Goal: Communication & Community: Answer question/provide support

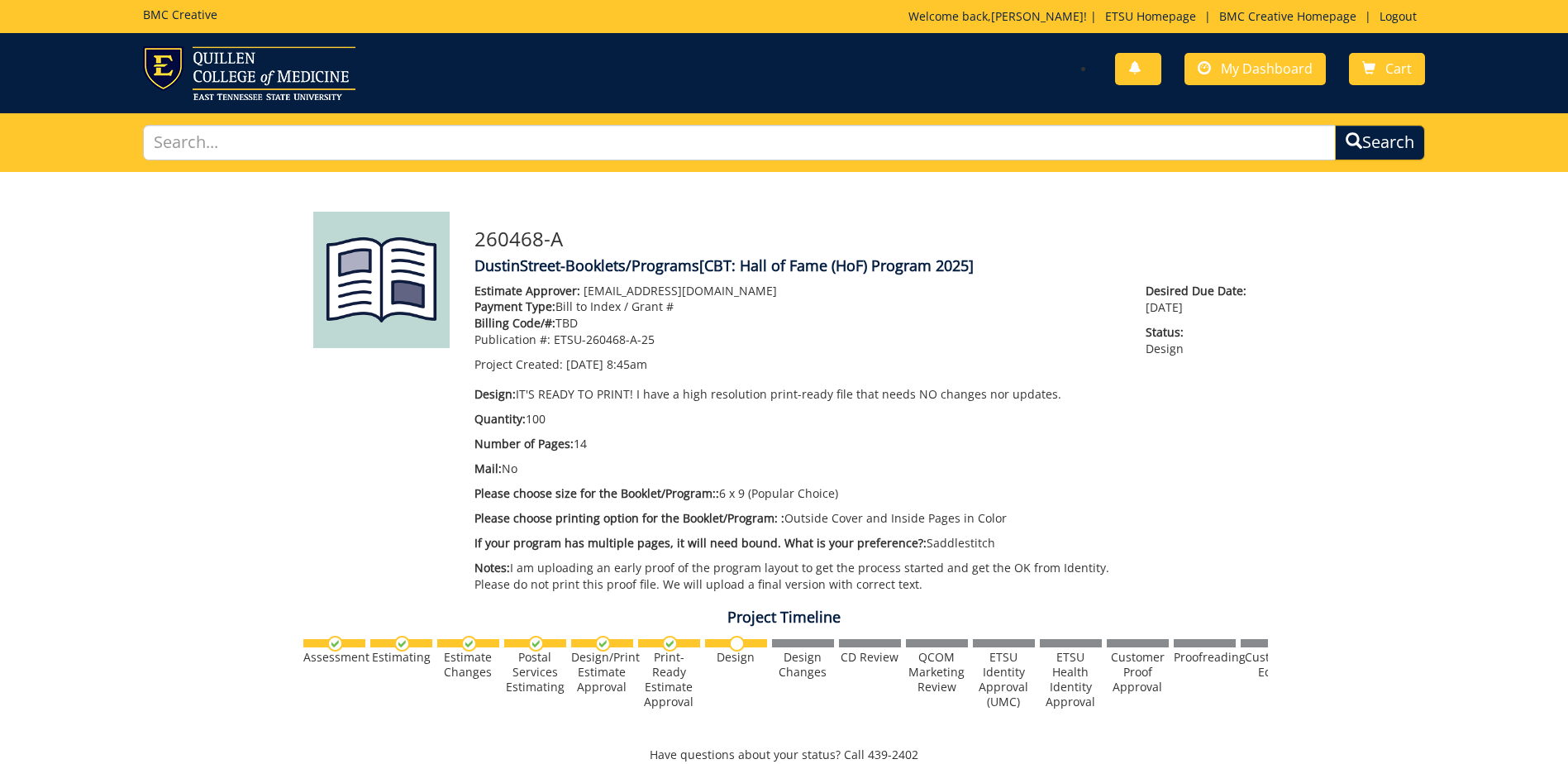
scroll to position [857, 0]
click at [1206, 75] on span at bounding box center [1204, 69] width 14 height 14
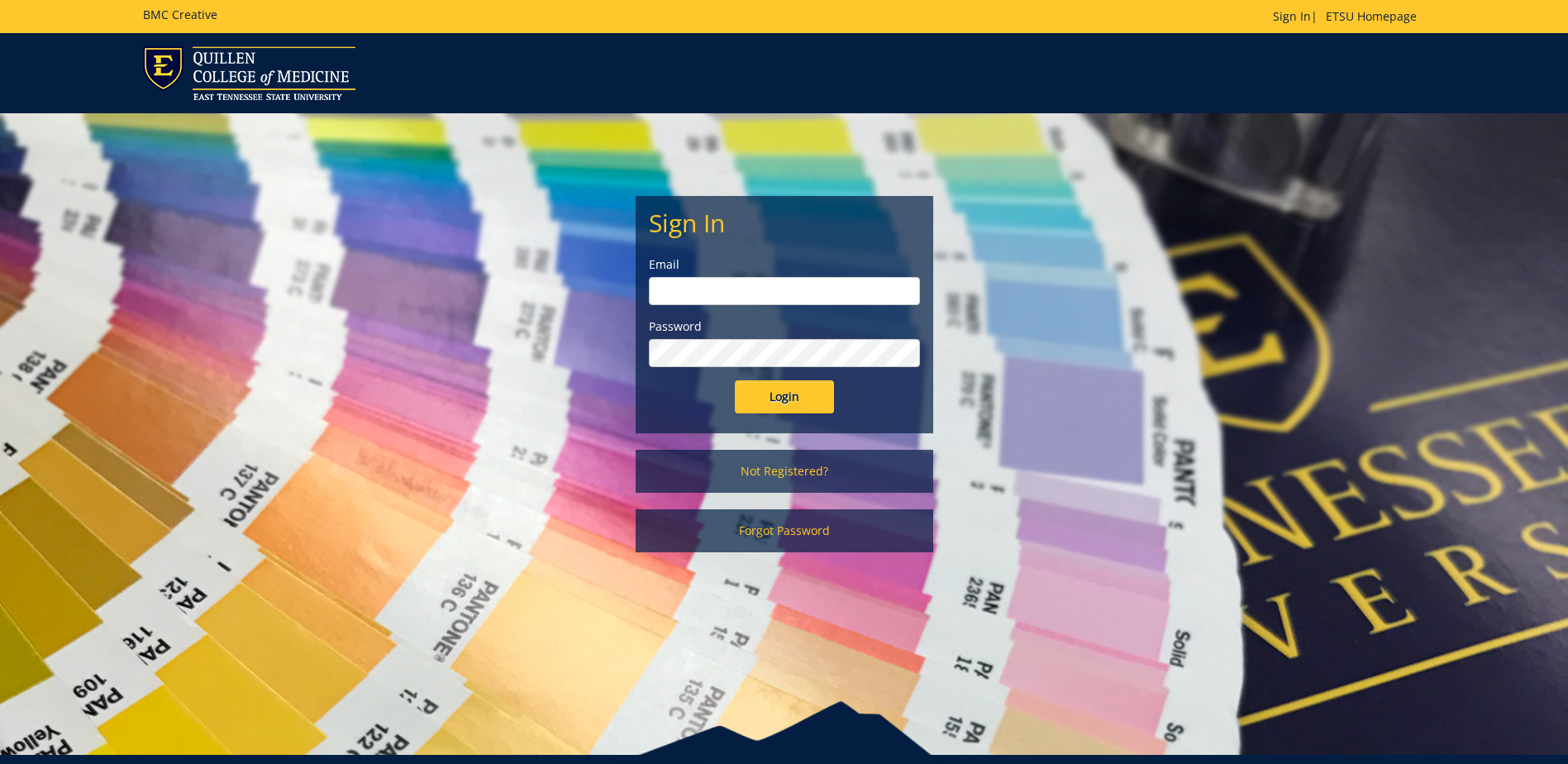
type input "[EMAIL_ADDRESS][DOMAIN_NAME]"
click at [762, 396] on input "Login" at bounding box center [784, 397] width 99 height 33
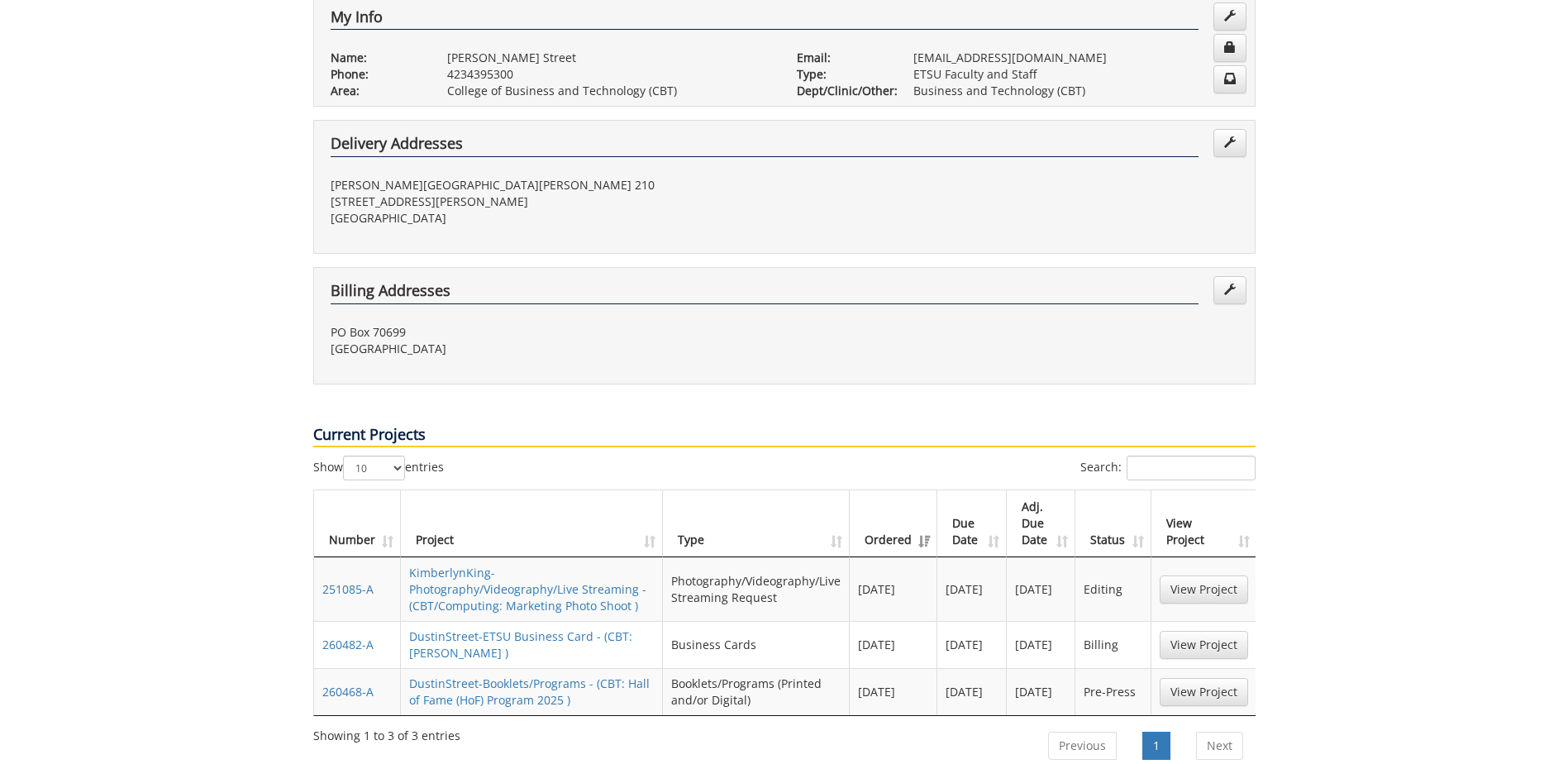
scroll to position [496, 0]
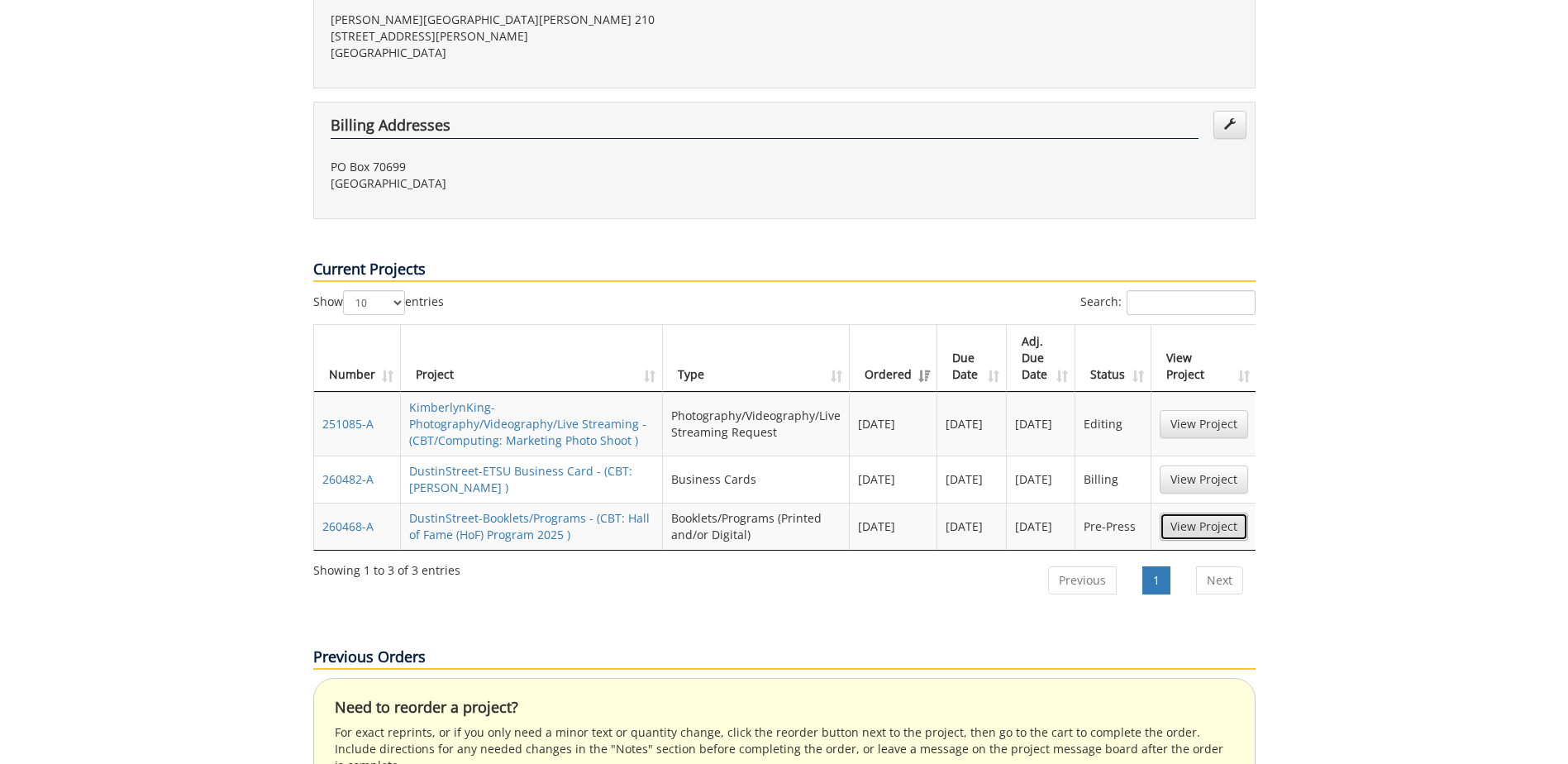
click at [1185, 512] on link "View Project" at bounding box center [1204, 526] width 88 height 28
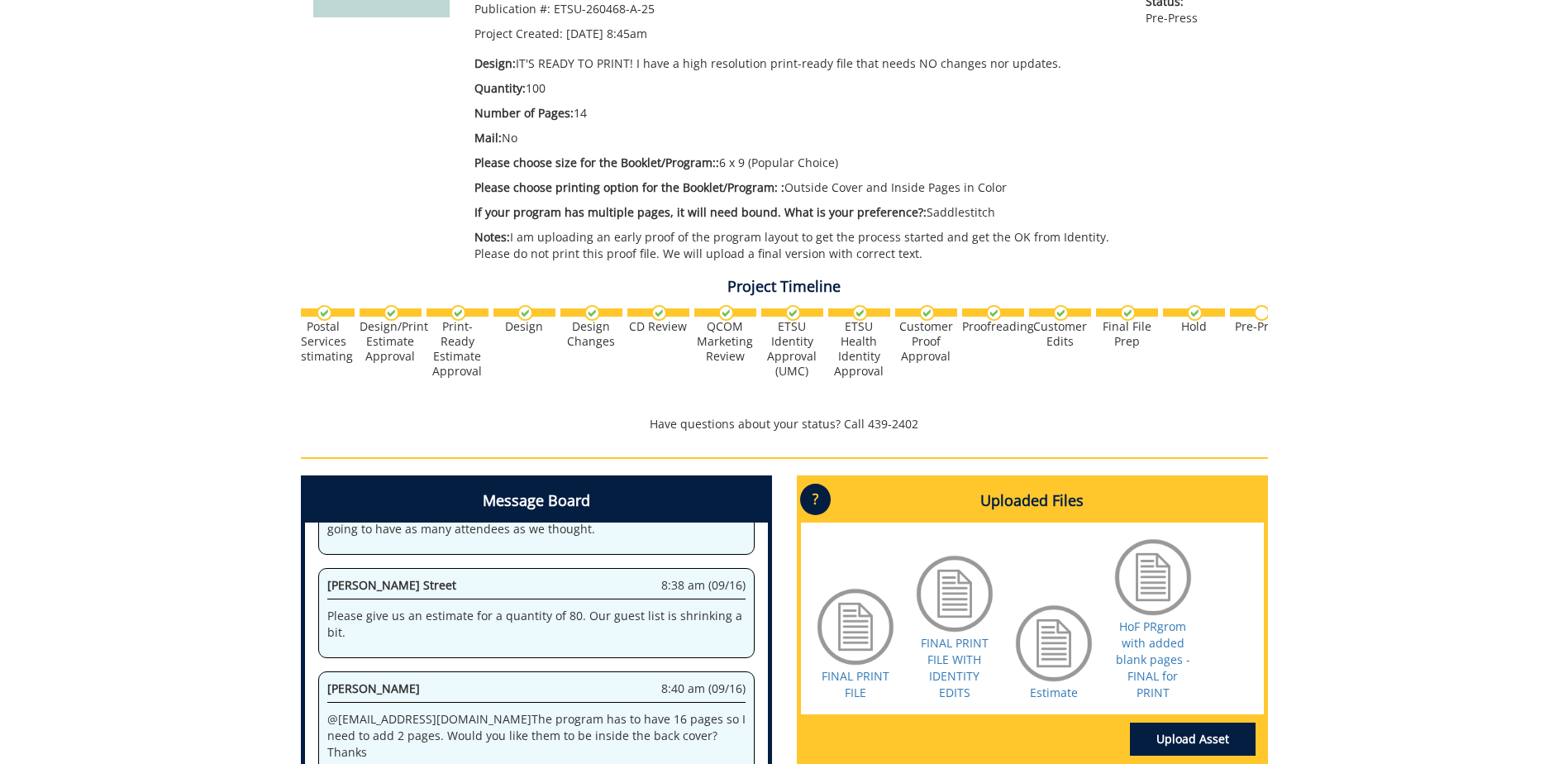
scroll to position [0, 295]
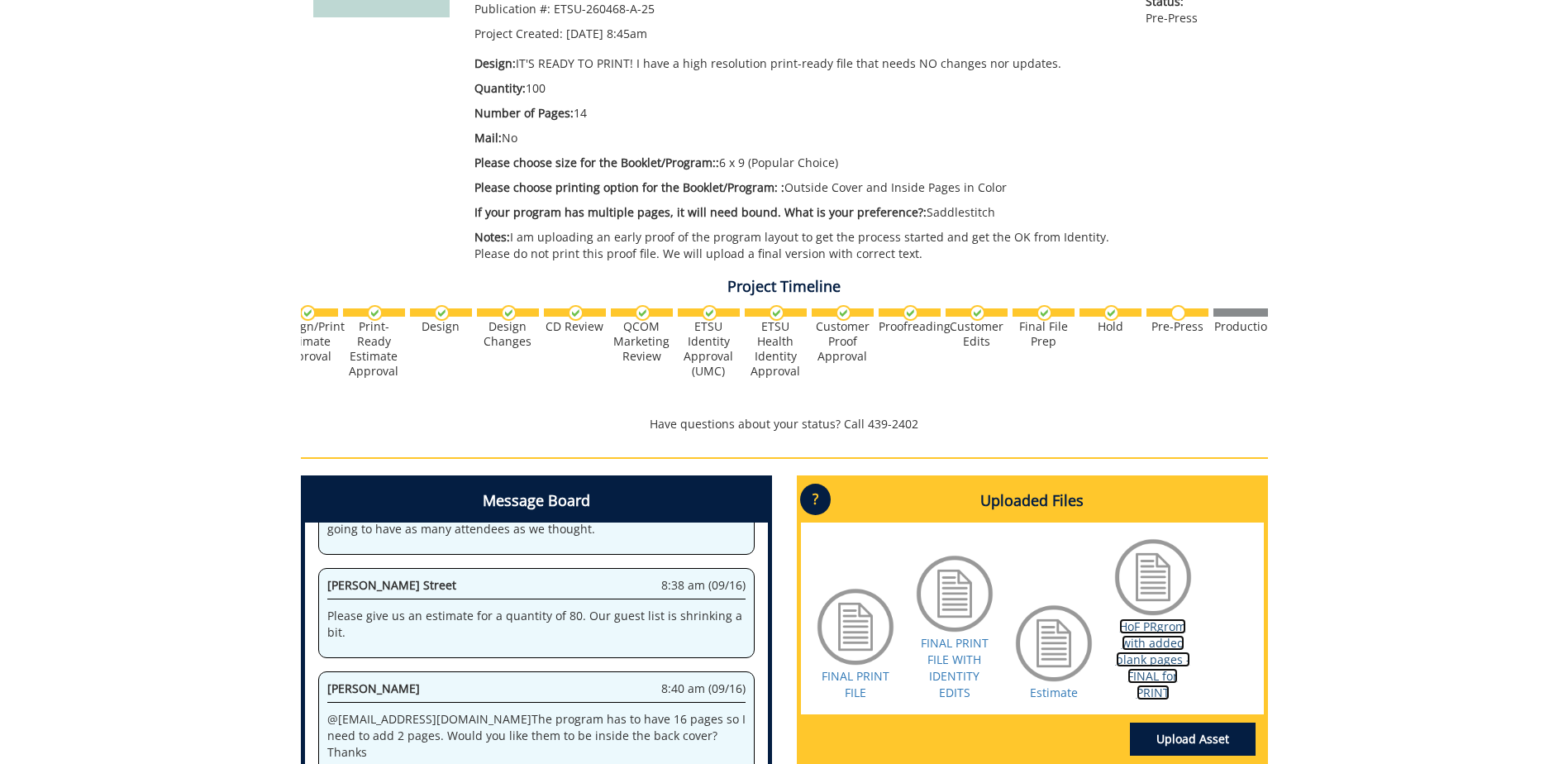
click at [1159, 643] on link "HoF PRgrom with added blank pages - FINAL for PRINT" at bounding box center [1153, 659] width 75 height 82
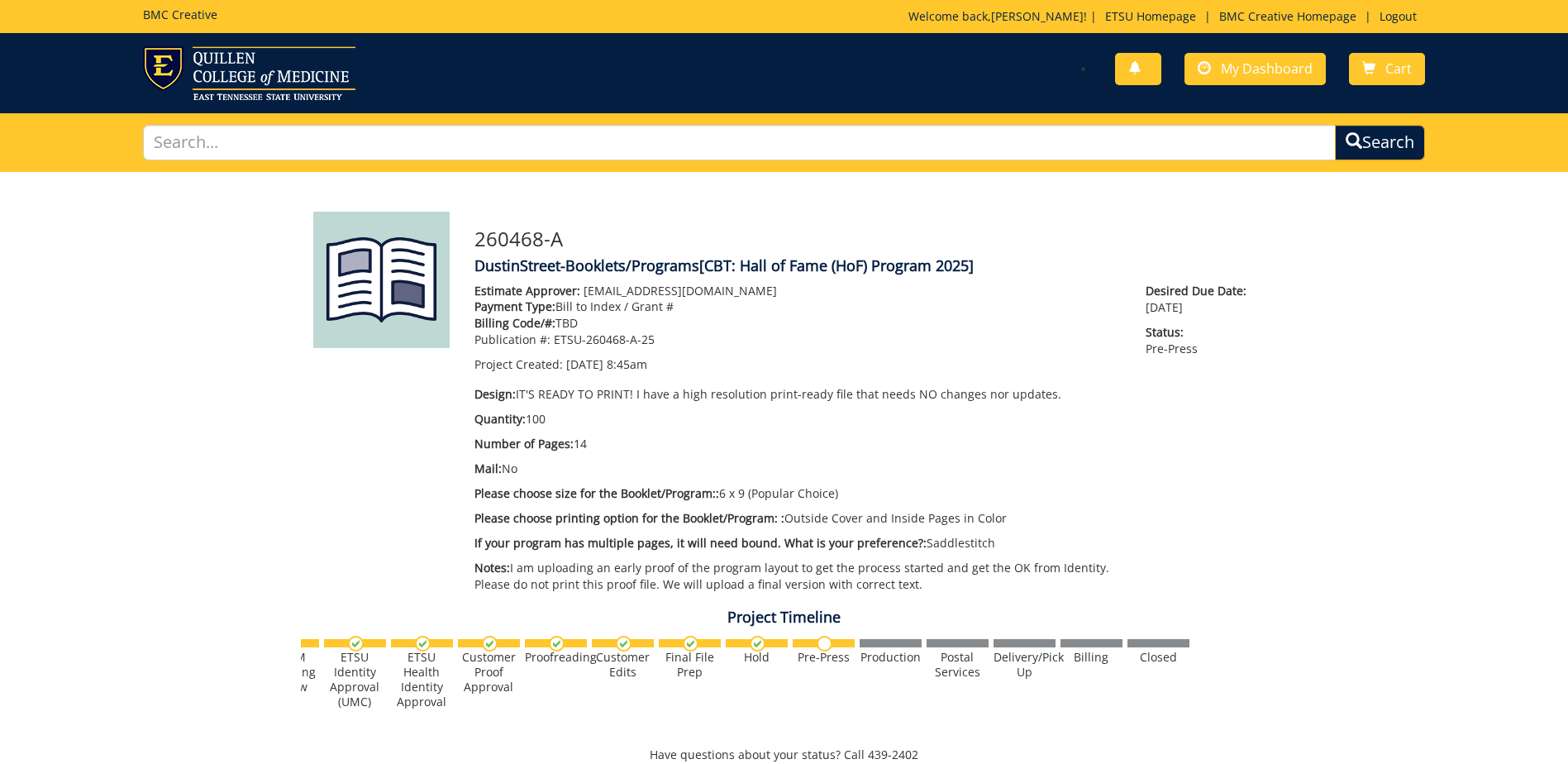
scroll to position [579, 0]
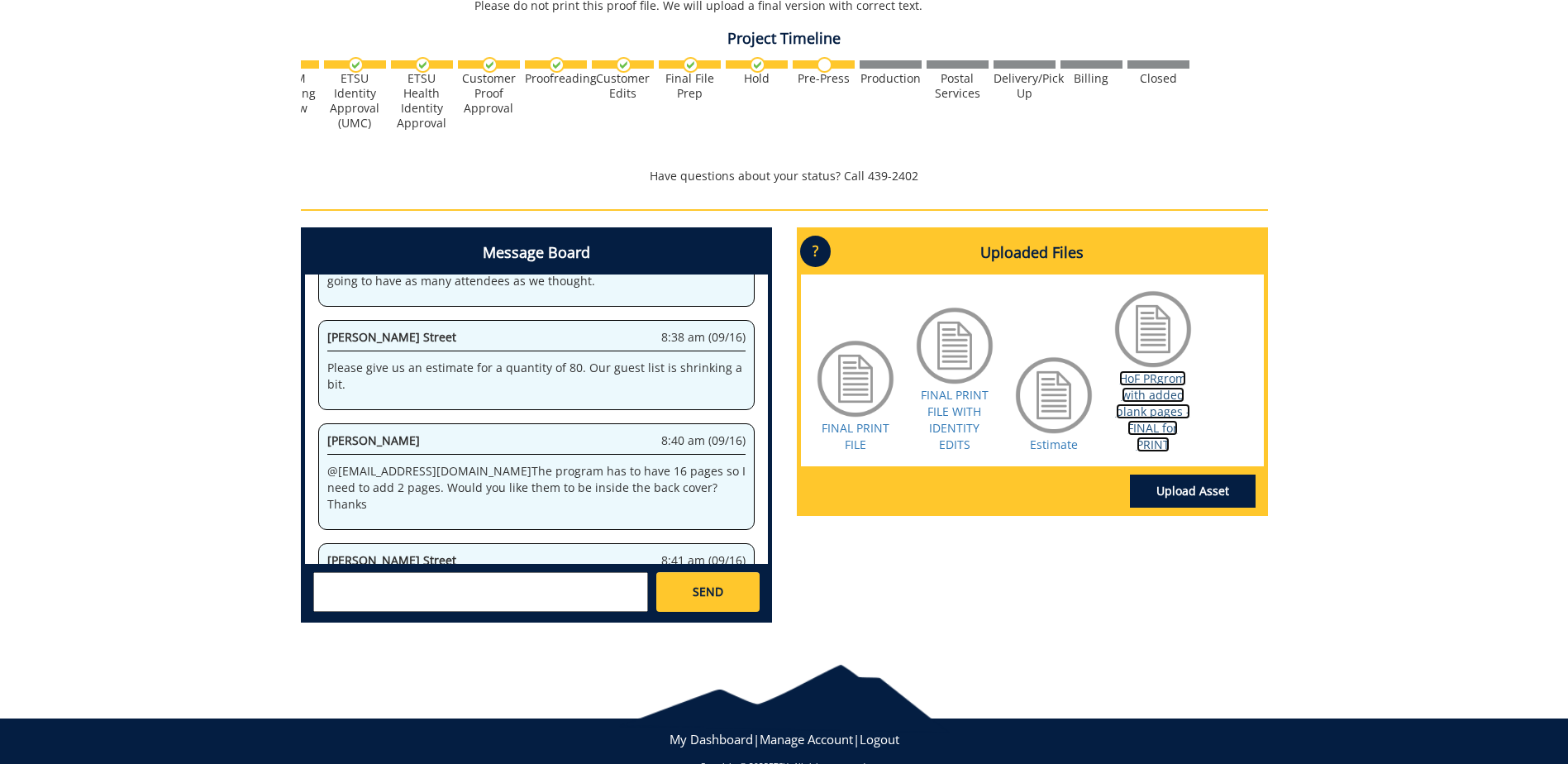
click at [1146, 406] on link "HoF PRgrom with added blank pages - FINAL for PRINT" at bounding box center [1153, 411] width 75 height 82
click at [443, 582] on textarea at bounding box center [481, 591] width 335 height 40
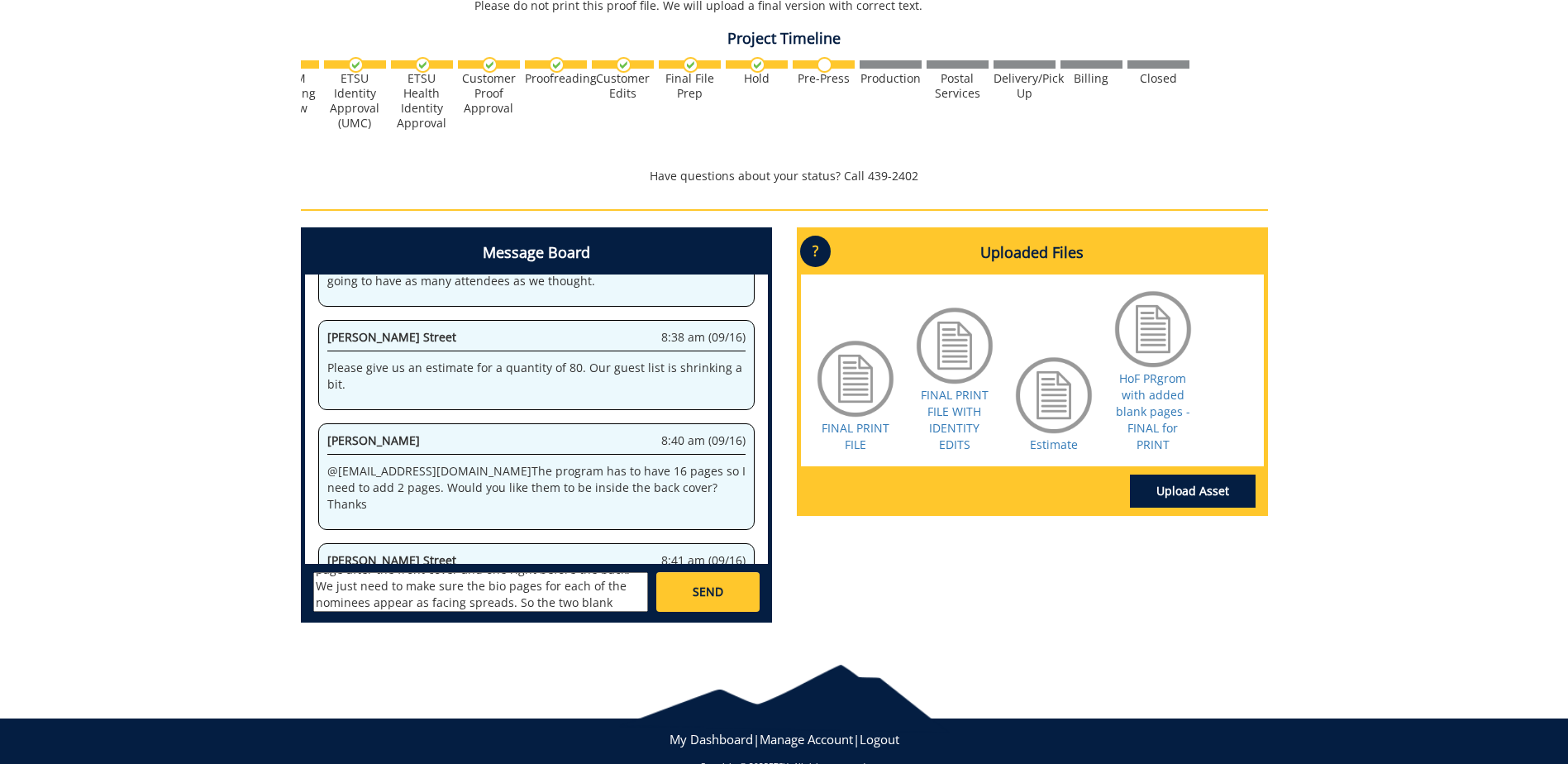
scroll to position [79, 0]
type textarea "@[EMAIL_ADDRESS][DOMAIN_NAME] Just want to make sure those blank pages are both…"
click at [708, 608] on link "SEND" at bounding box center [708, 591] width 103 height 40
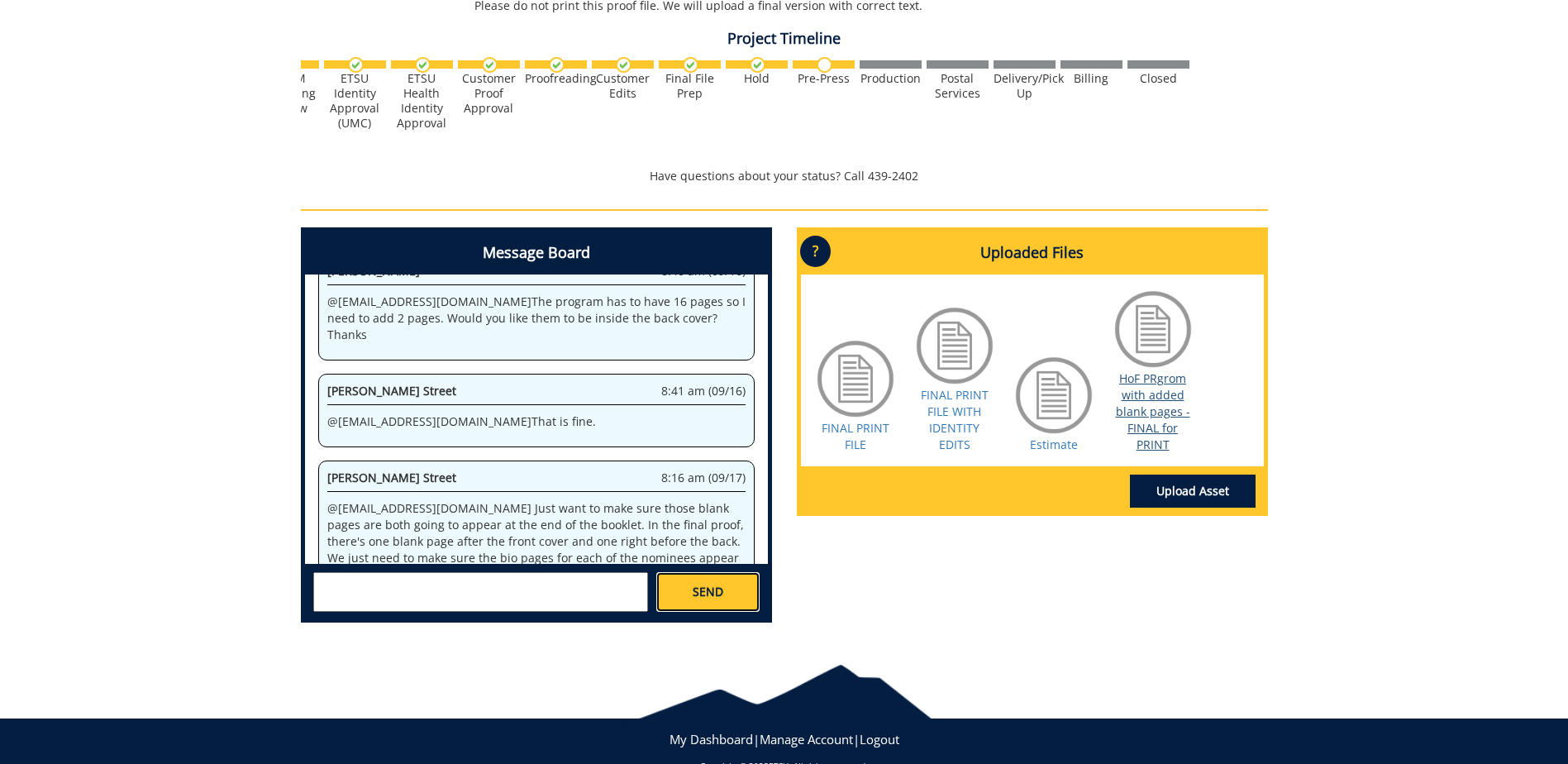
scroll to position [3632, 0]
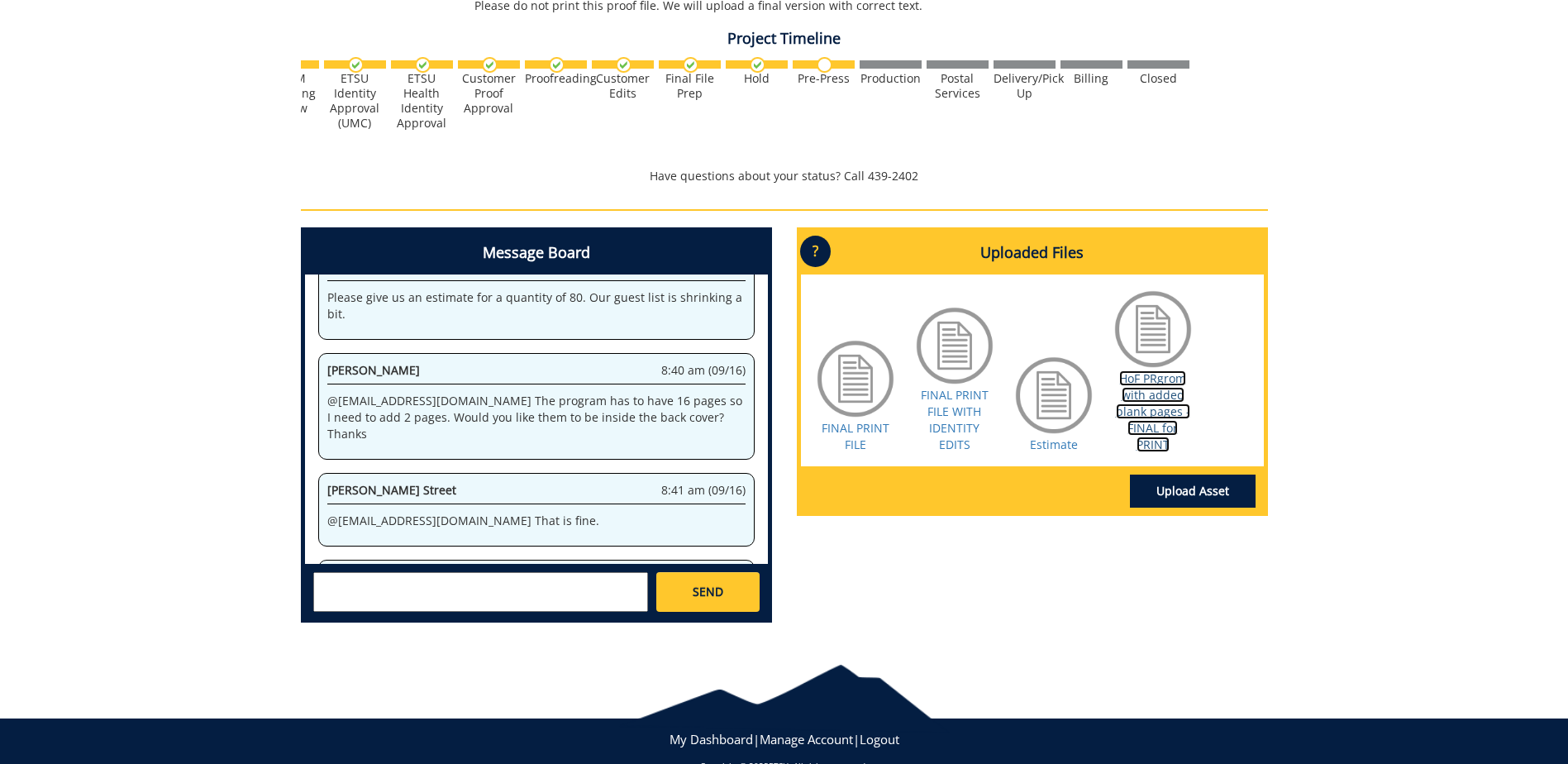
click at [1153, 416] on link "HoF PRgrom with added blank pages - FINAL for PRINT" at bounding box center [1153, 411] width 75 height 82
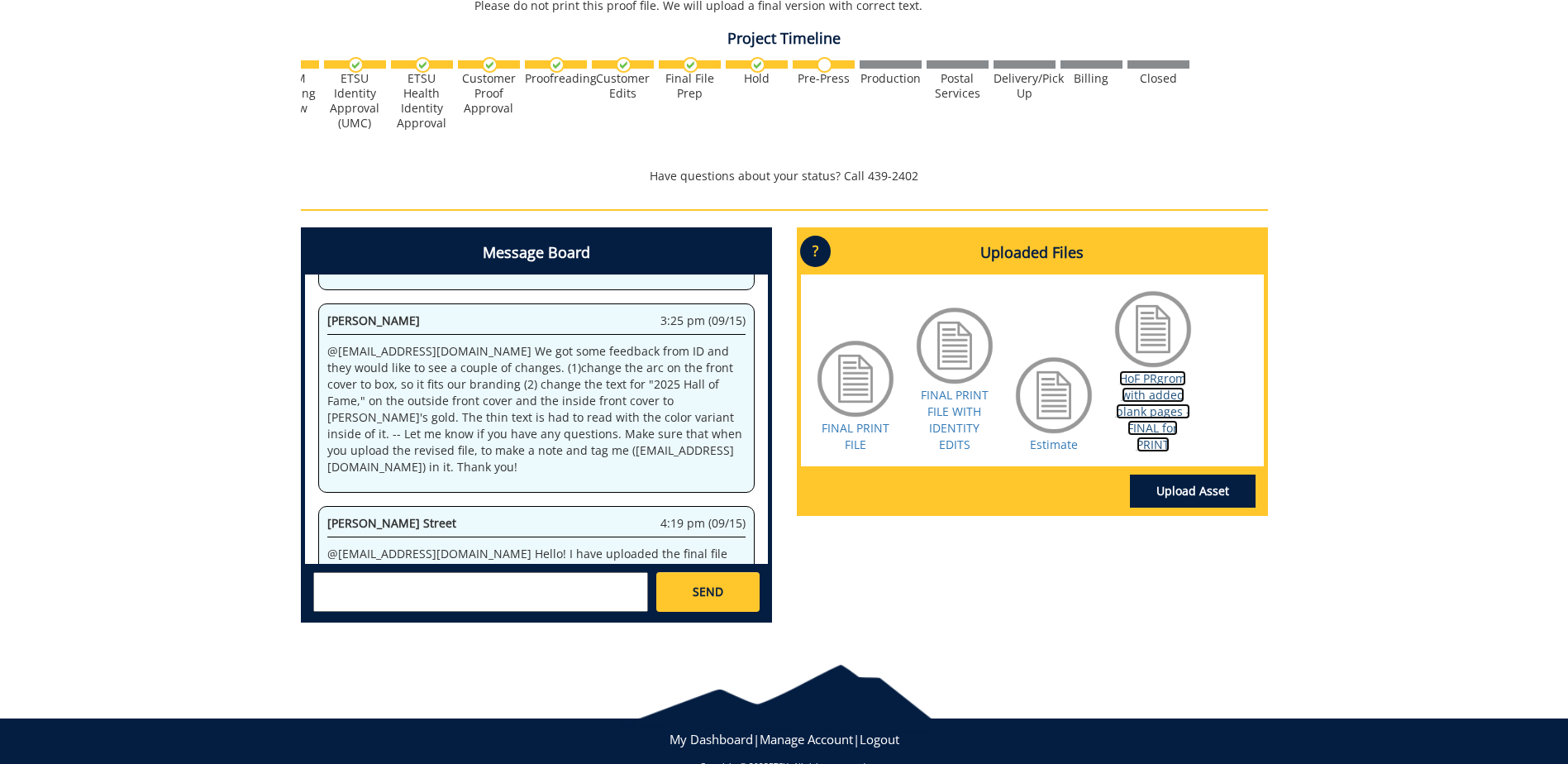
scroll to position [14054, 0]
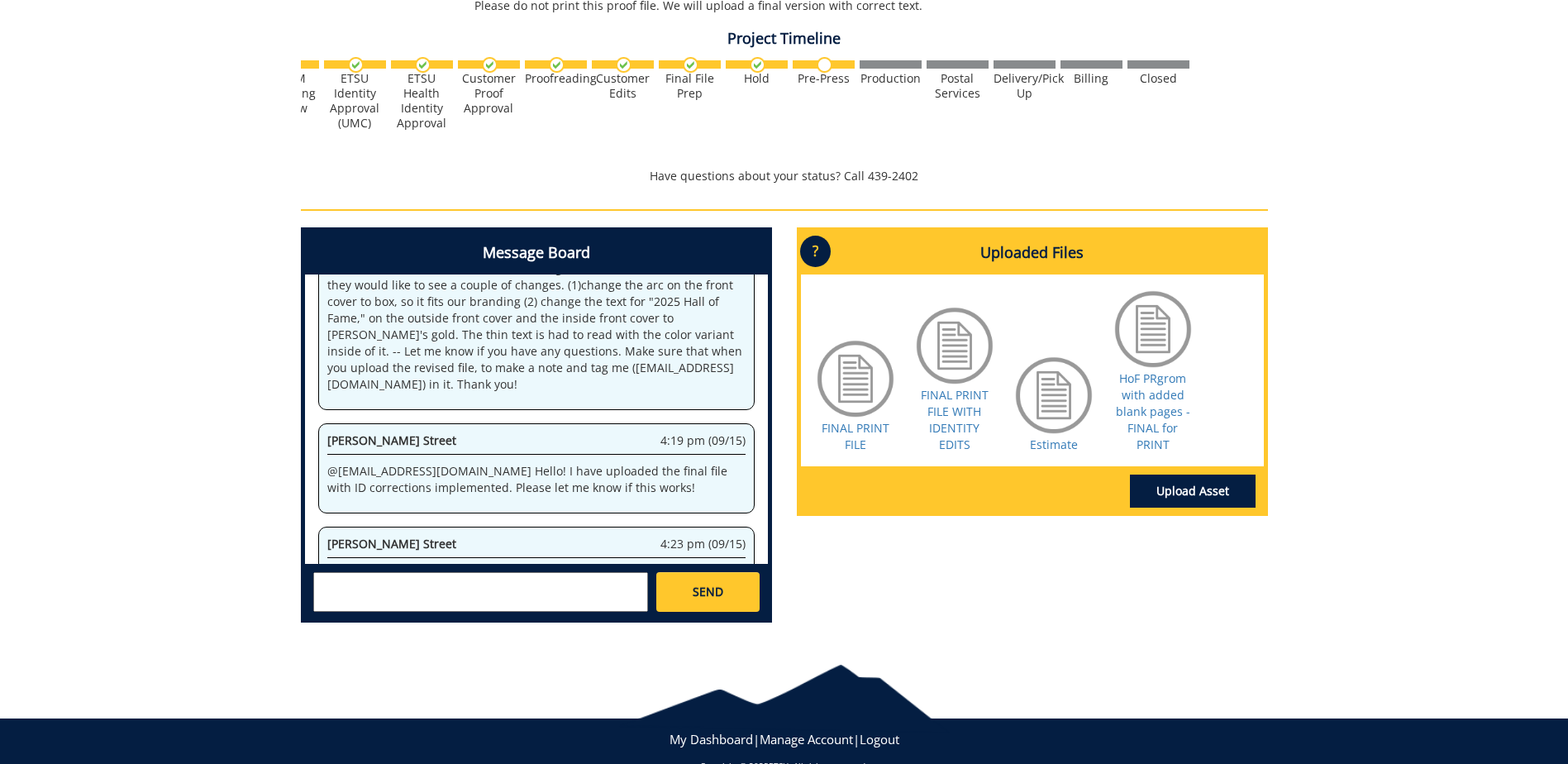
click at [893, 588] on div "Message Board System 8:45 am (09/10) Welcome to the Project Messenger. All mess…" at bounding box center [785, 432] width 992 height 409
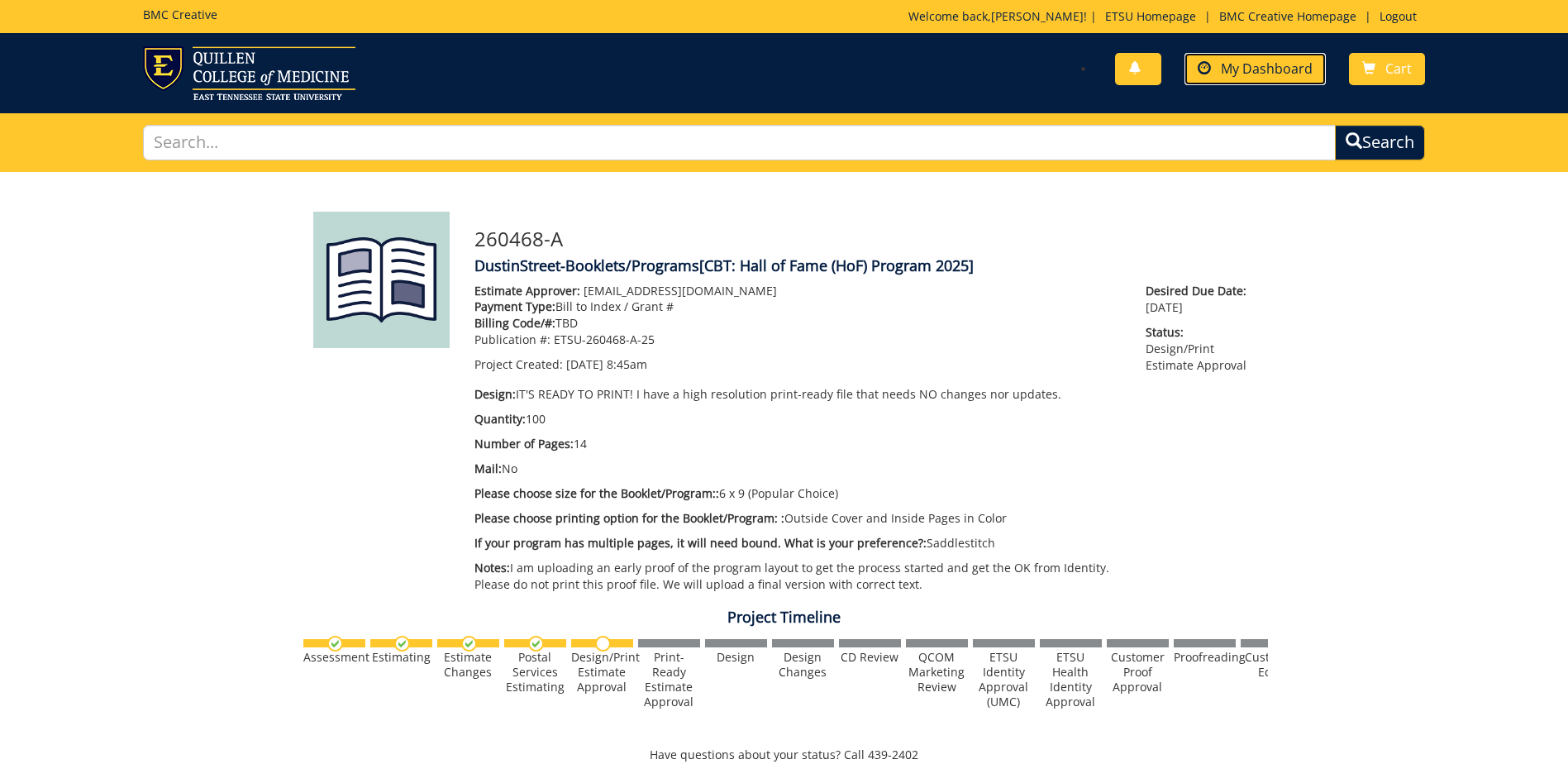
click at [1268, 59] on span "My Dashboard" at bounding box center [1266, 68] width 92 height 18
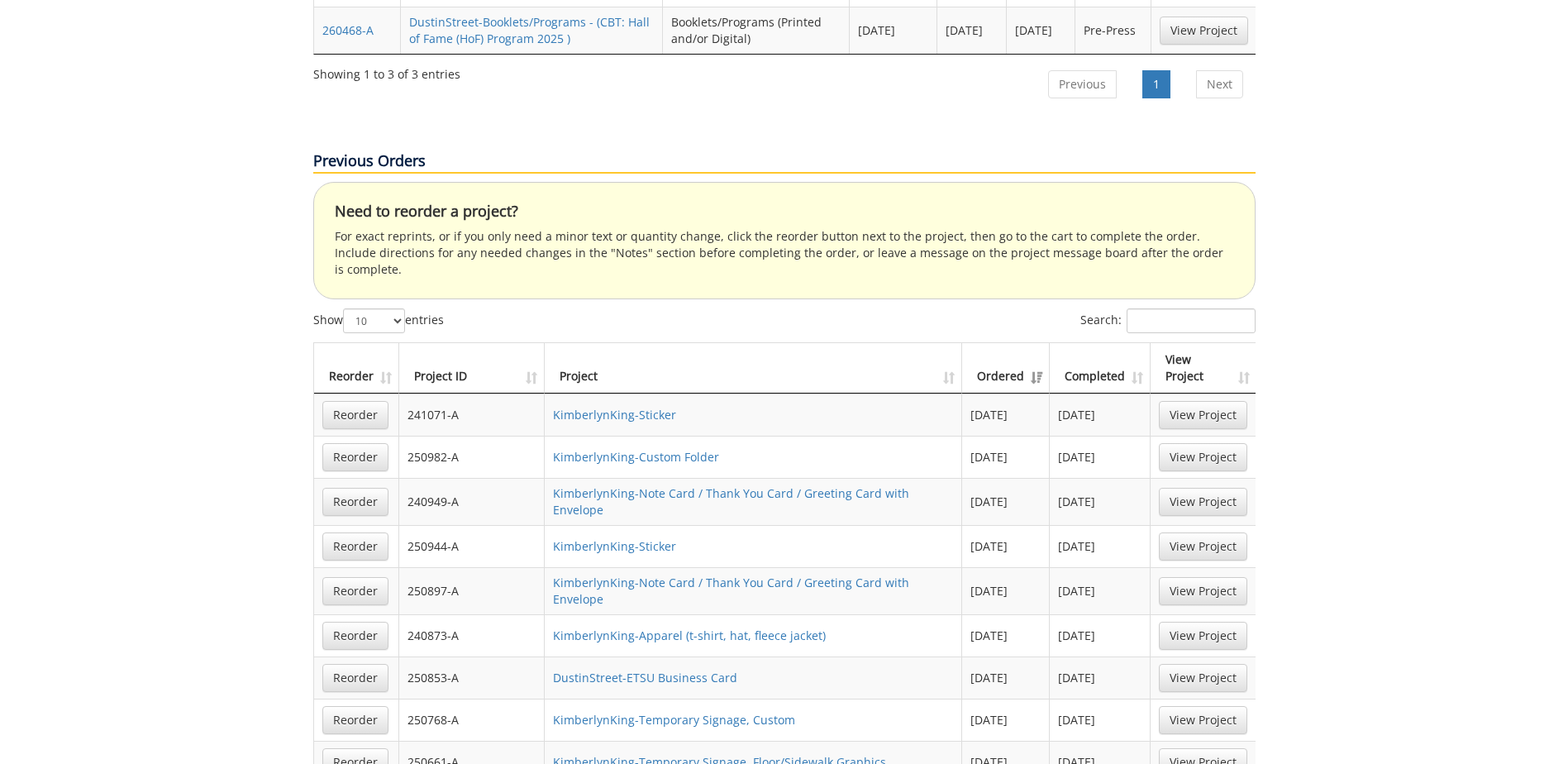
scroll to position [579, 0]
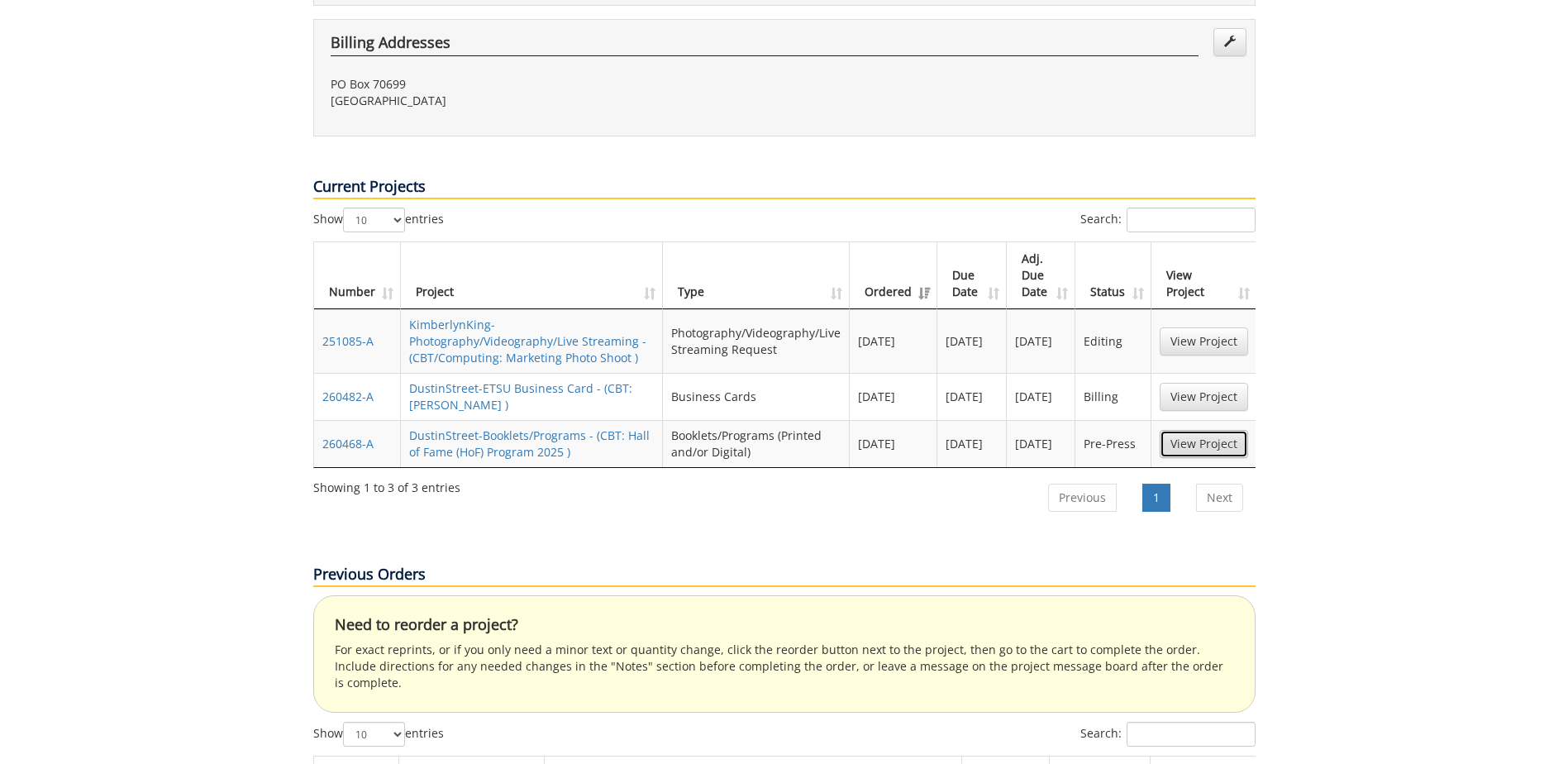
click at [1237, 430] on link "View Project" at bounding box center [1204, 444] width 88 height 28
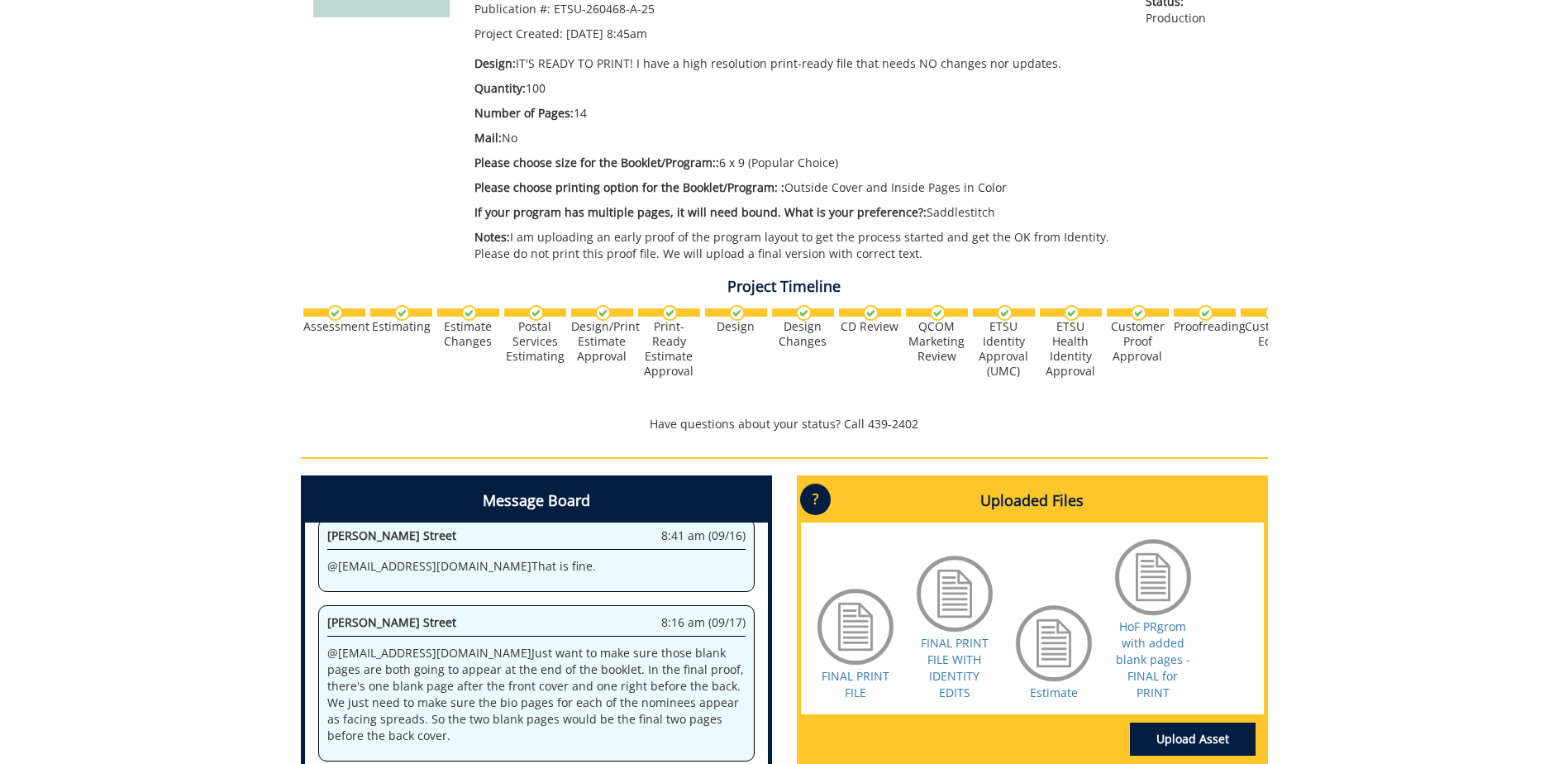
scroll to position [611, 0]
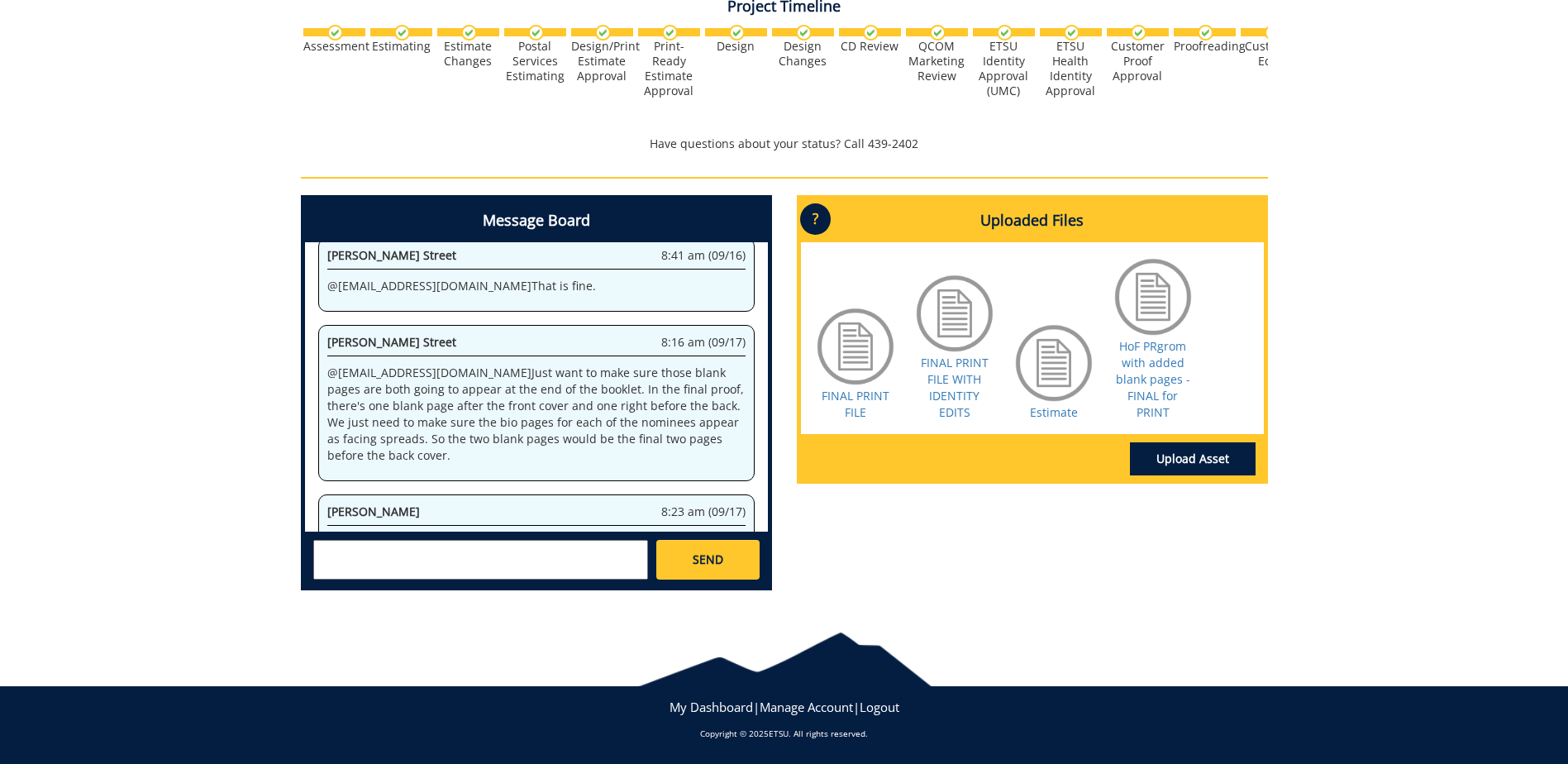
click at [477, 568] on textarea at bounding box center [481, 560] width 335 height 40
type textarea "!"
type textarea "@[EMAIL_ADDRESS][DOMAIN_NAME] Thank you."
click at [721, 561] on span "SEND" at bounding box center [708, 559] width 31 height 16
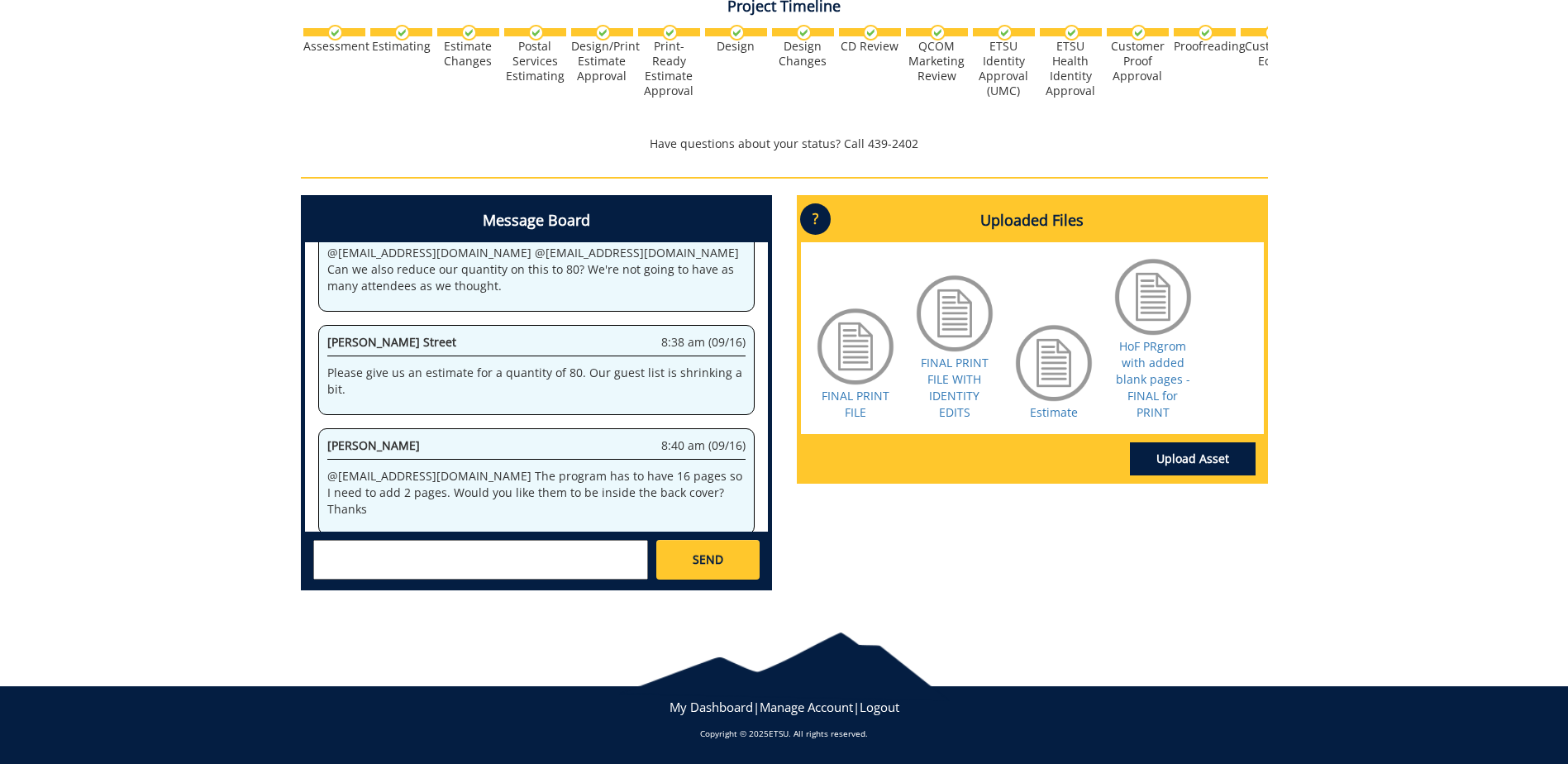
scroll to position [16146, 0]
